Goal: Task Accomplishment & Management: Complete application form

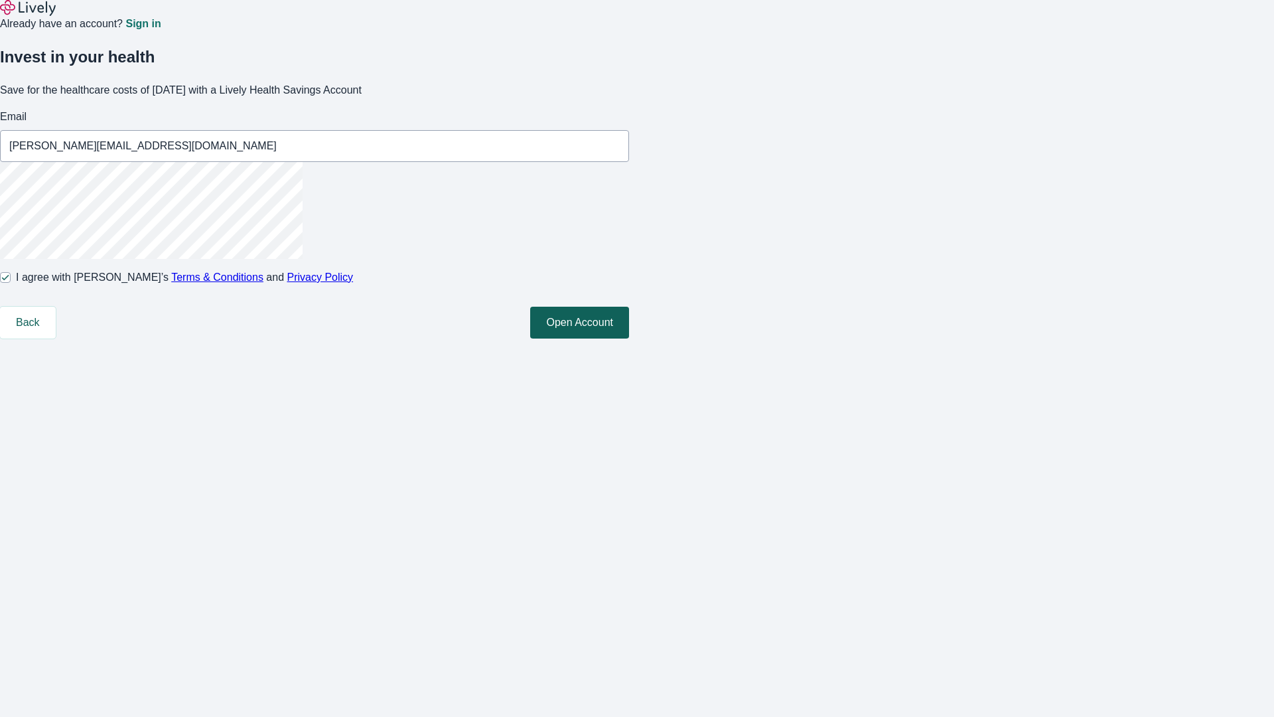
click at [629, 338] on button "Open Account" at bounding box center [579, 323] width 99 height 32
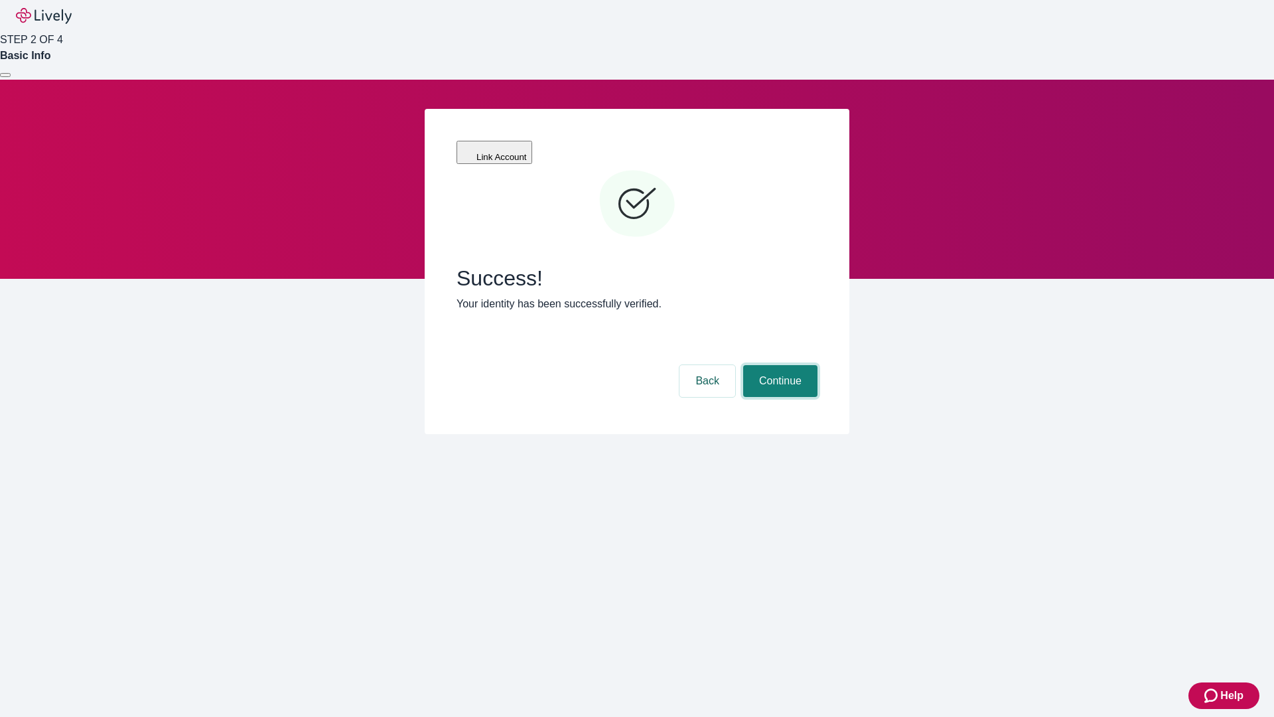
click at [778, 365] on button "Continue" at bounding box center [780, 381] width 74 height 32
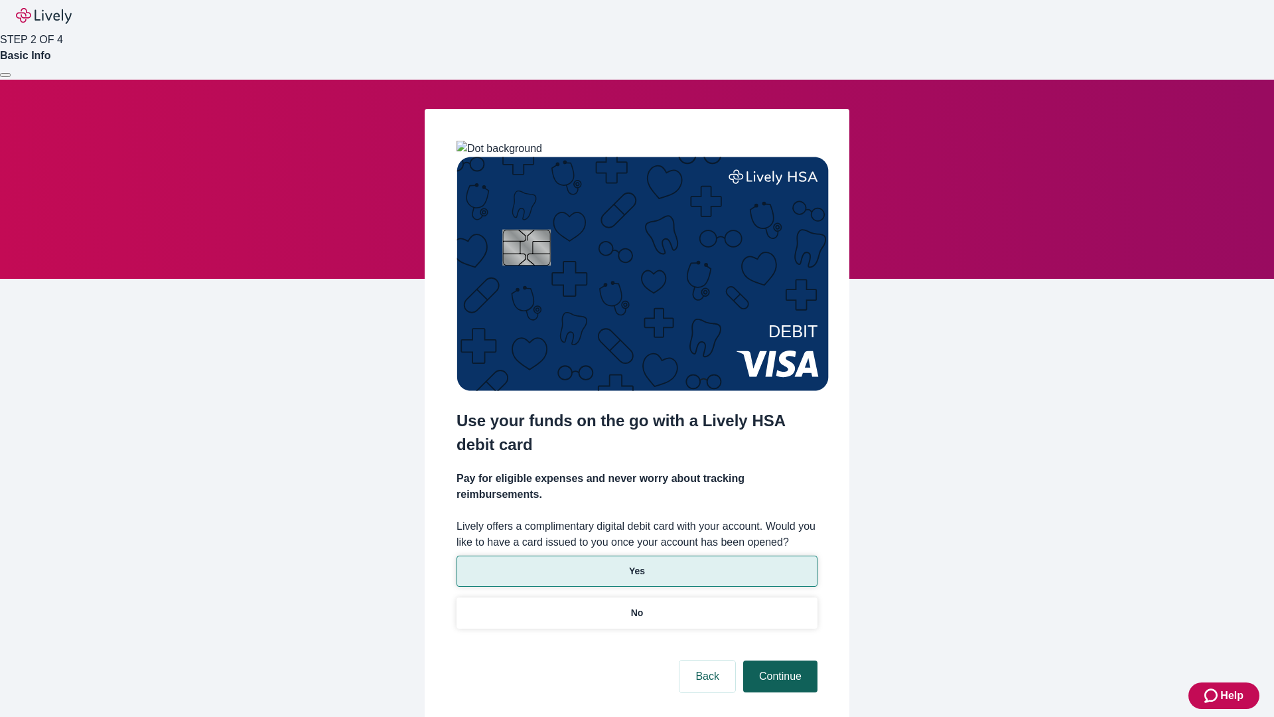
click at [636, 564] on p "Yes" at bounding box center [637, 571] width 16 height 14
click at [778, 660] on button "Continue" at bounding box center [780, 676] width 74 height 32
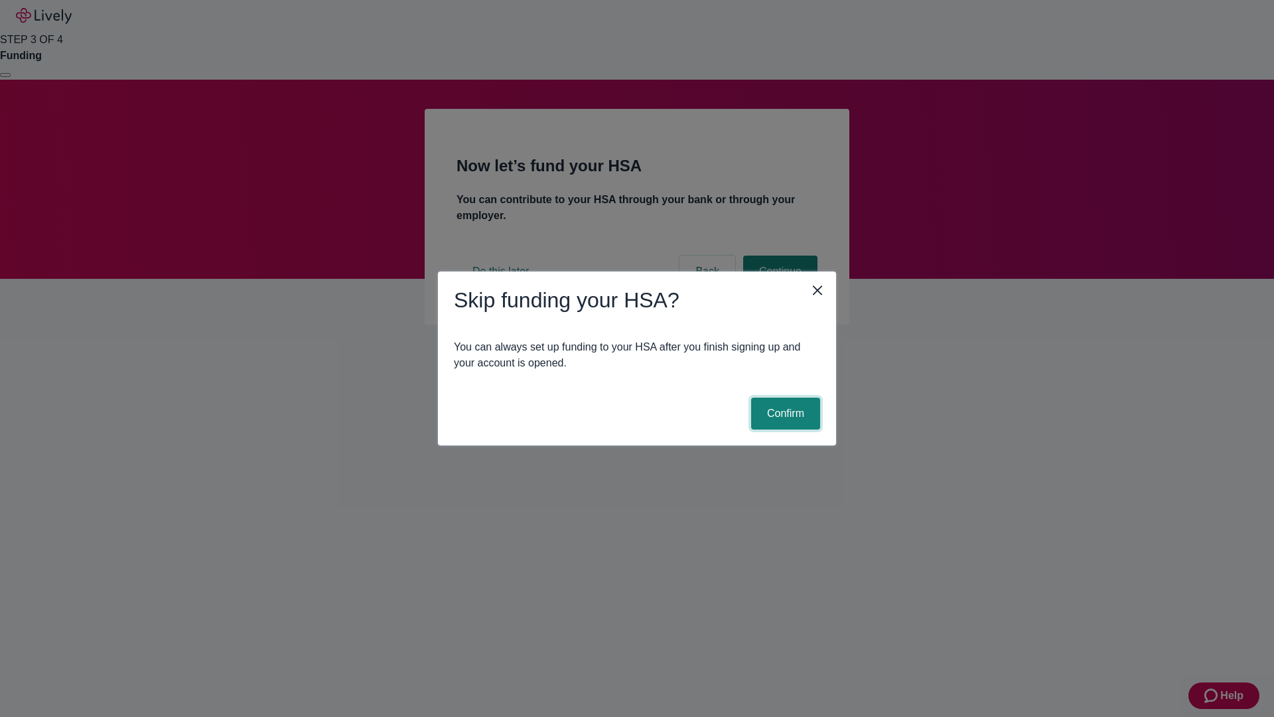
click at [784, 413] on button "Confirm" at bounding box center [785, 413] width 69 height 32
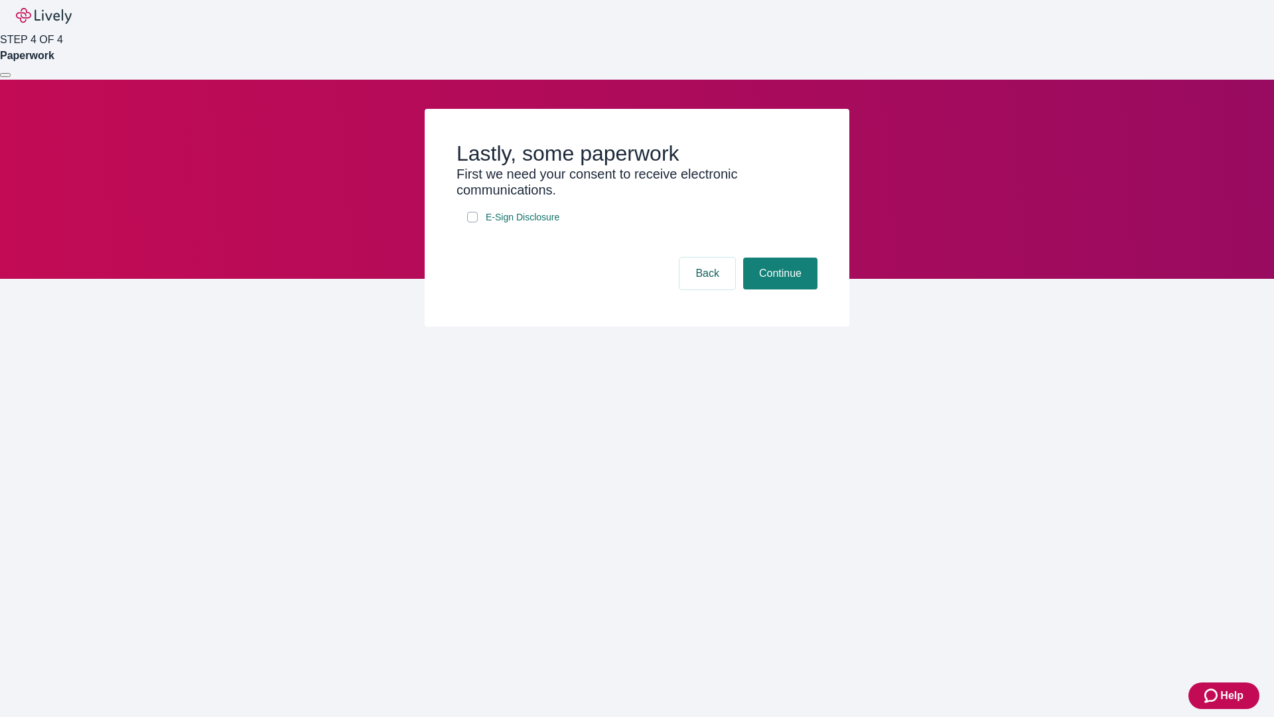
click at [472, 222] on input "E-Sign Disclosure" at bounding box center [472, 217] width 11 height 11
checkbox input "true"
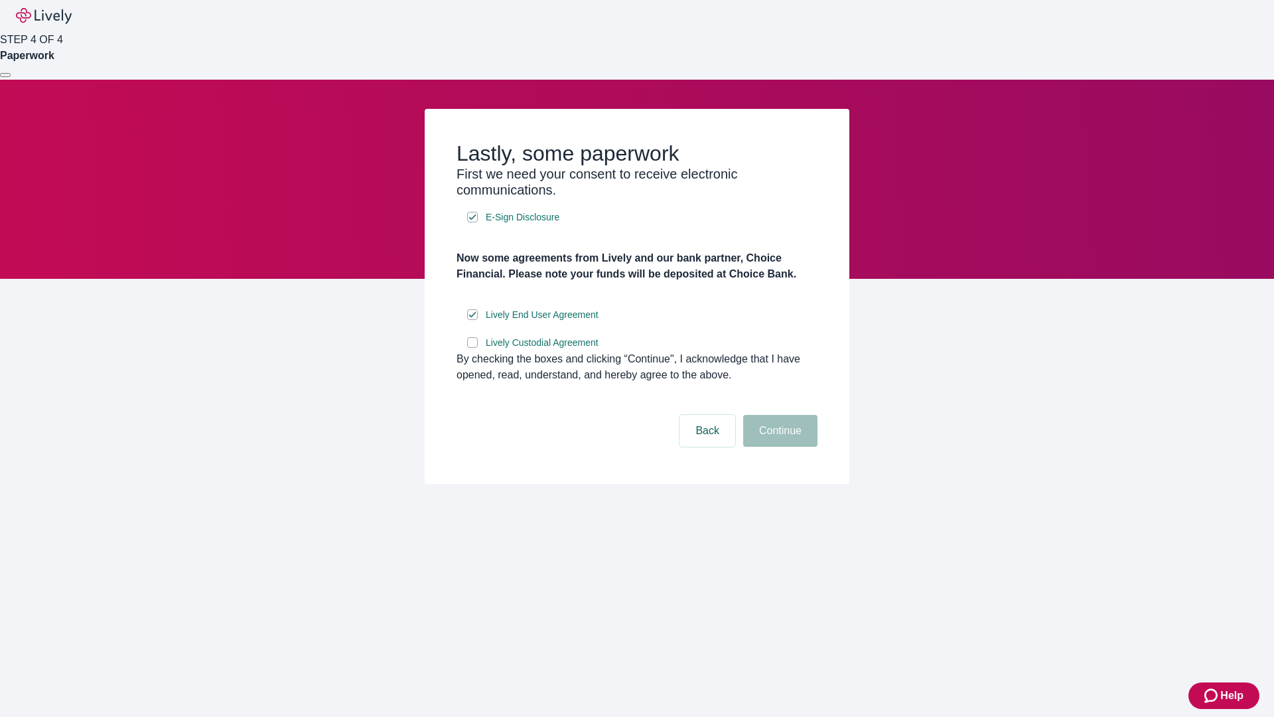
click at [472, 348] on input "Lively Custodial Agreement" at bounding box center [472, 342] width 11 height 11
checkbox input "true"
click at [778, 447] on button "Continue" at bounding box center [780, 431] width 74 height 32
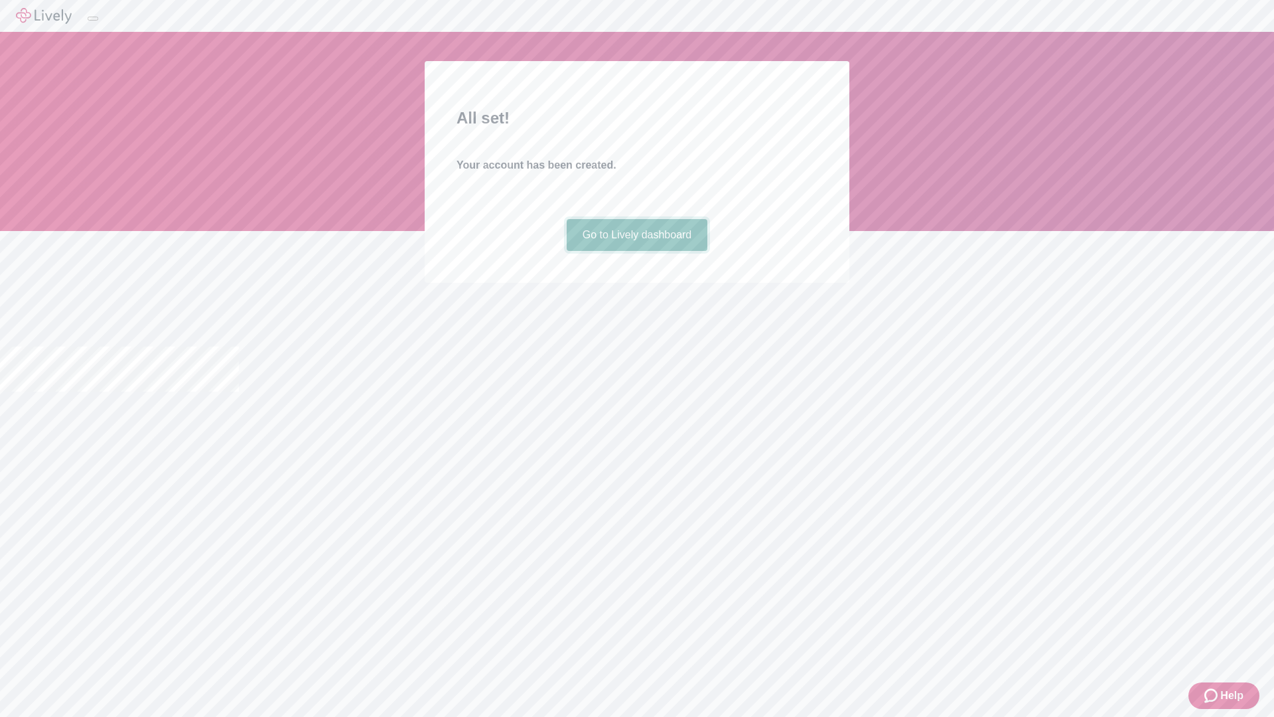
click at [636, 251] on link "Go to Lively dashboard" at bounding box center [637, 235] width 141 height 32
